Goal: Information Seeking & Learning: Learn about a topic

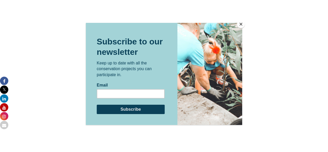
scroll to position [1396, 0]
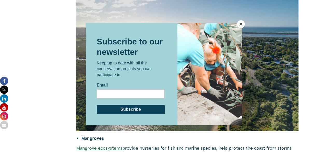
click at [238, 24] on button "Close" at bounding box center [241, 24] width 8 height 8
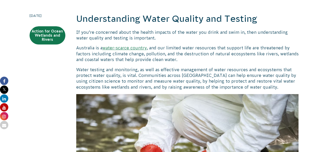
scroll to position [121, 0]
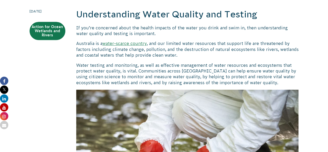
click at [151, 25] on p "If you’re concerned about the health impacts of the water you drink and swim in…" at bounding box center [187, 31] width 223 height 12
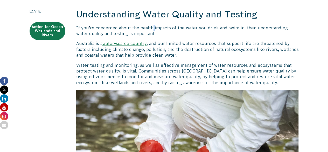
click at [151, 25] on p "If you’re concerned about the health impacts of the water you drink and swim in…" at bounding box center [187, 31] width 223 height 12
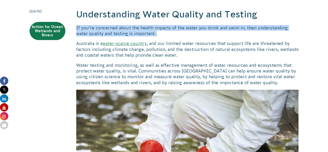
click at [151, 25] on p "If you’re concerned about the health impacts of the water you drink and swim in…" at bounding box center [187, 31] width 223 height 12
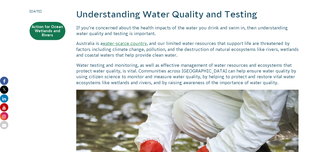
click at [154, 27] on p "If you’re concerned about the health impacts of the water you drink and swim in…" at bounding box center [187, 31] width 223 height 12
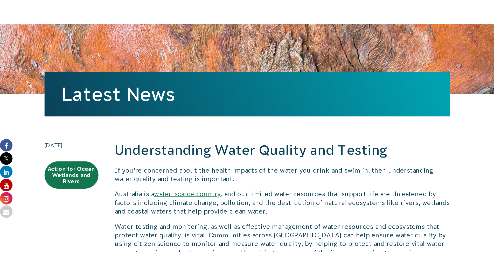
scroll to position [0, 0]
